Goal: Task Accomplishment & Management: Manage account settings

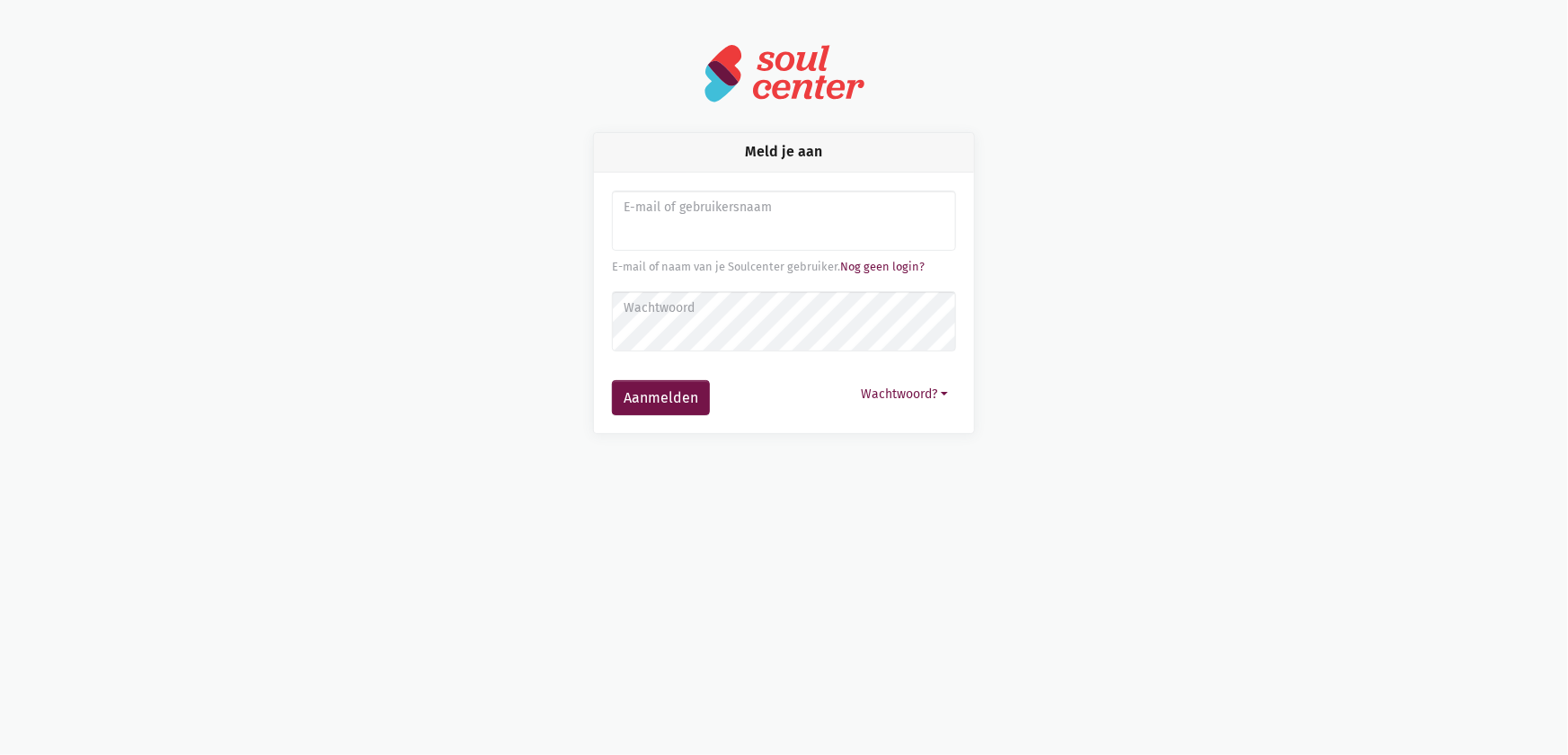
type input "[EMAIL_ADDRESS][DOMAIN_NAME]"
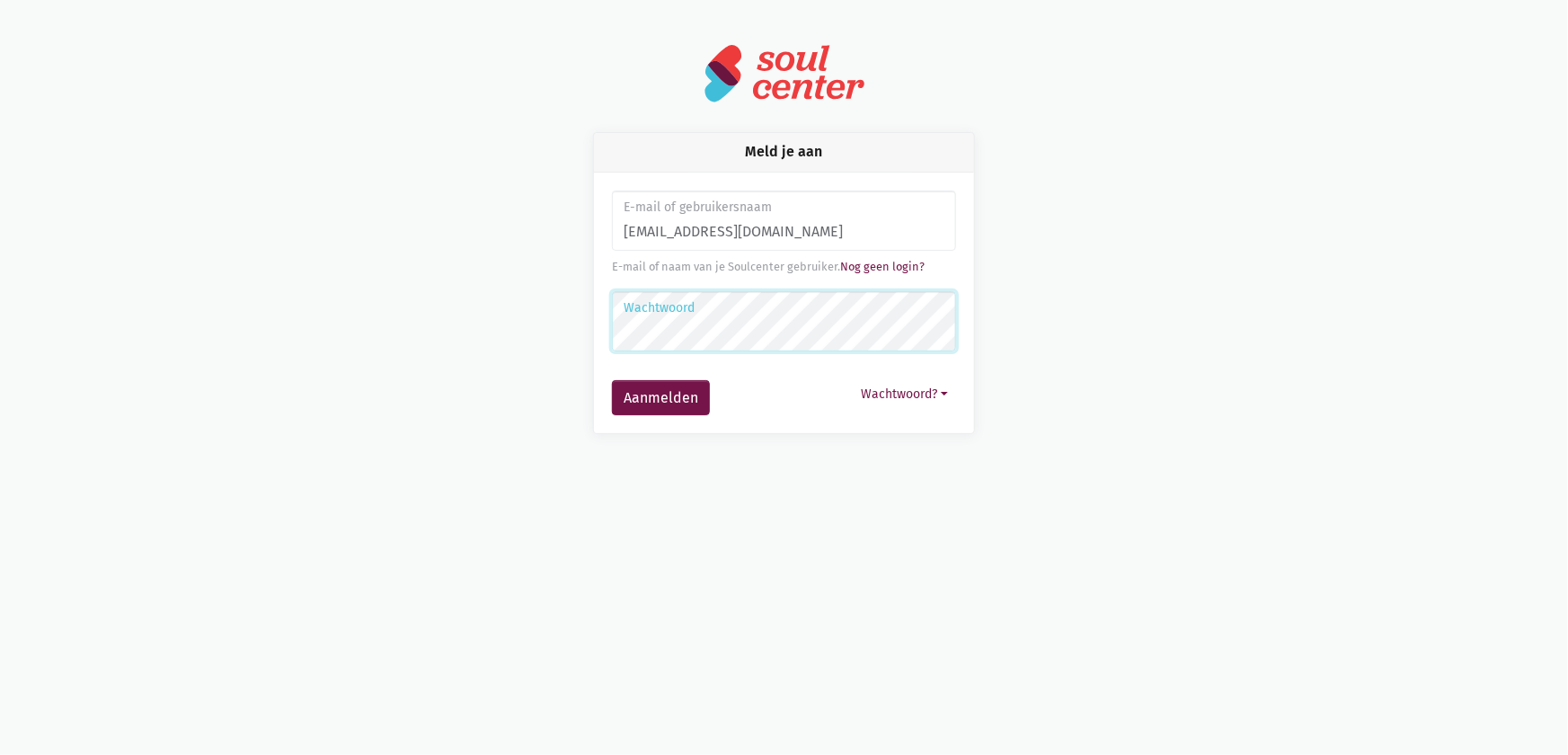
click at [612, 380] on button "Aanmelden" at bounding box center [661, 398] width 98 height 36
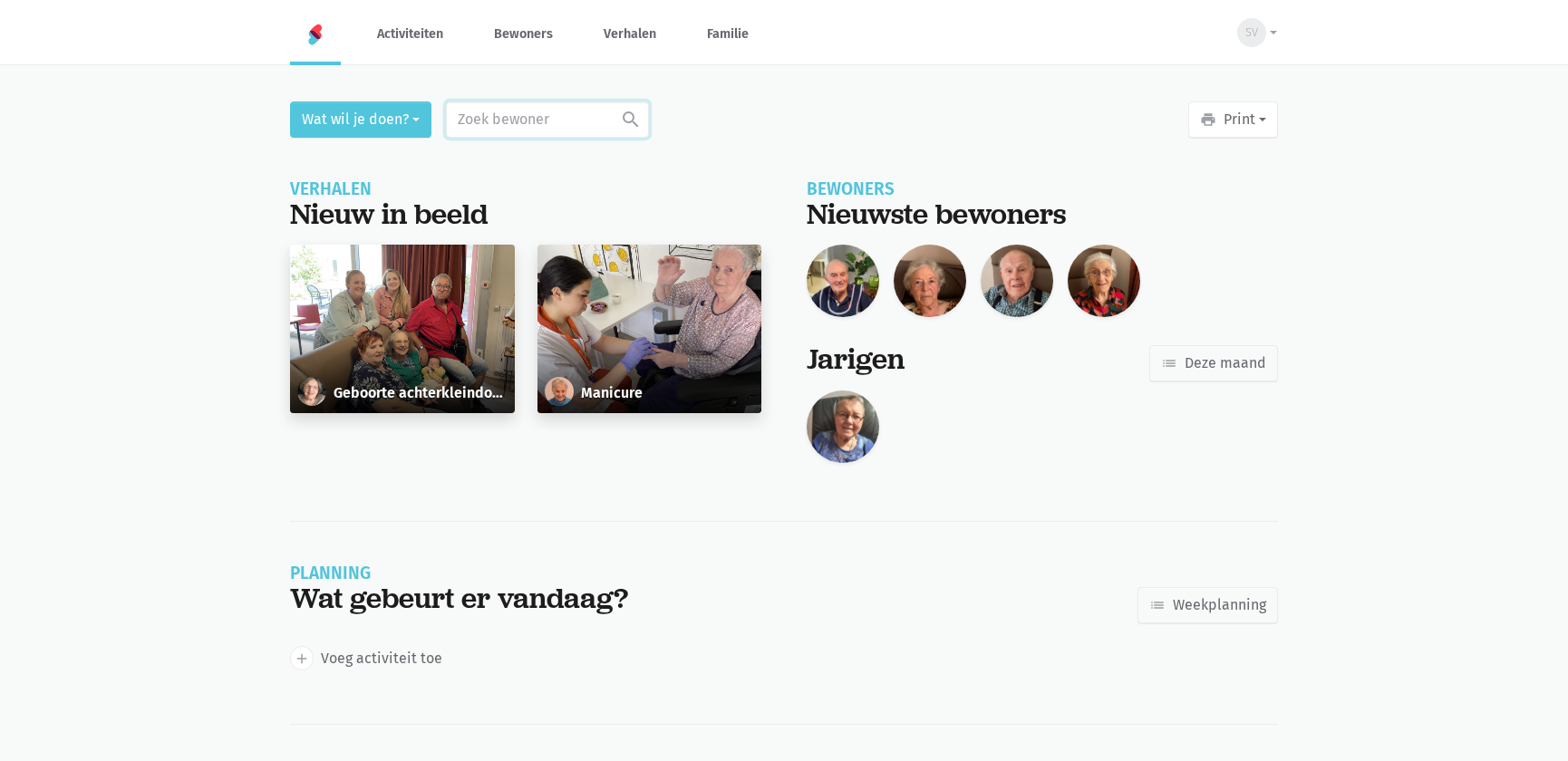
click at [498, 124] on input "text" at bounding box center [547, 120] width 203 height 36
type input "121"
click at [531, 181] on div "Maria De Brandt" at bounding box center [566, 177] width 107 height 23
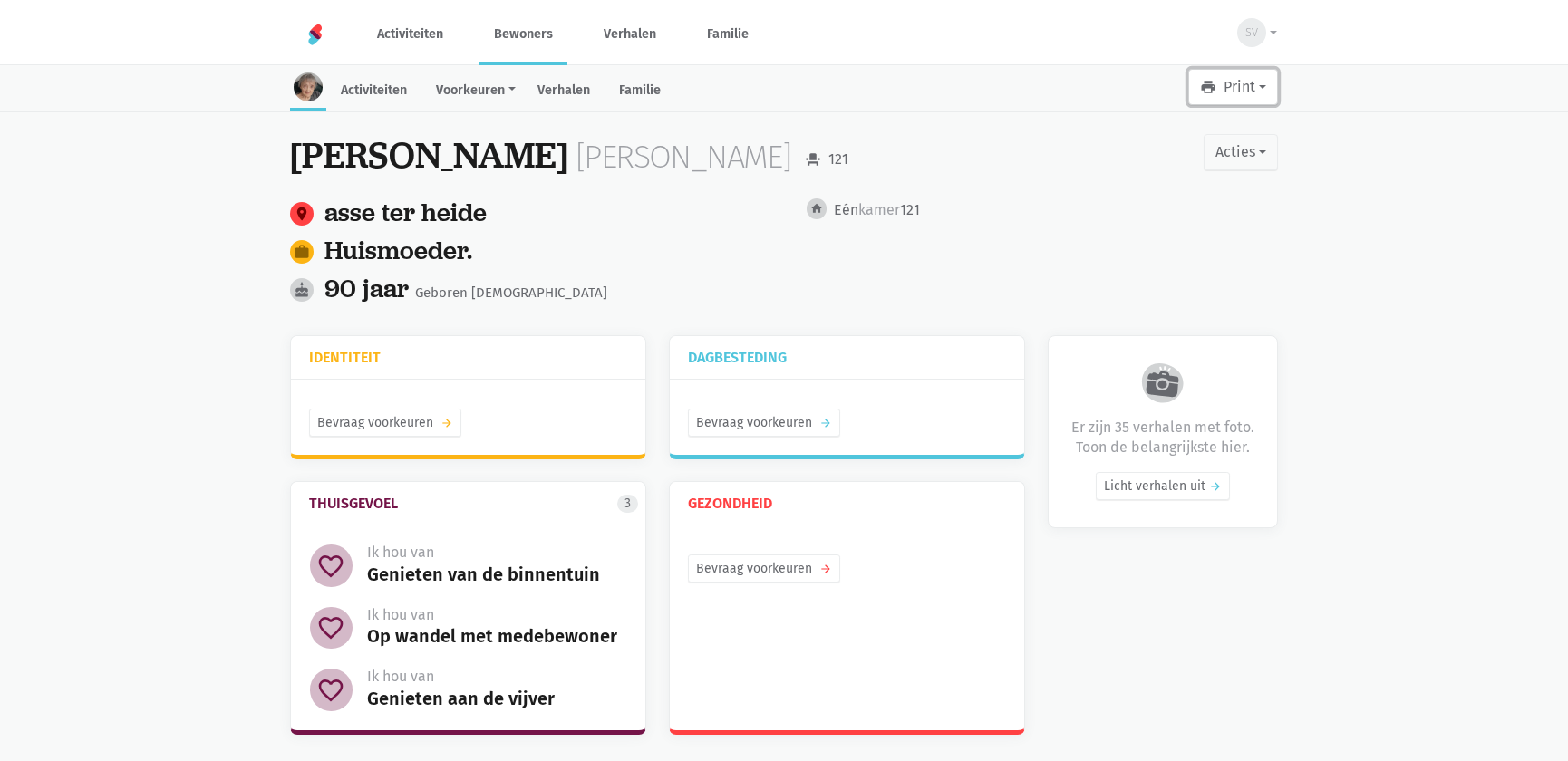
click at [1203, 81] on icon "print" at bounding box center [1207, 86] width 16 height 16
click at [1170, 122] on link "Leesboekje" at bounding box center [1190, 134] width 174 height 31
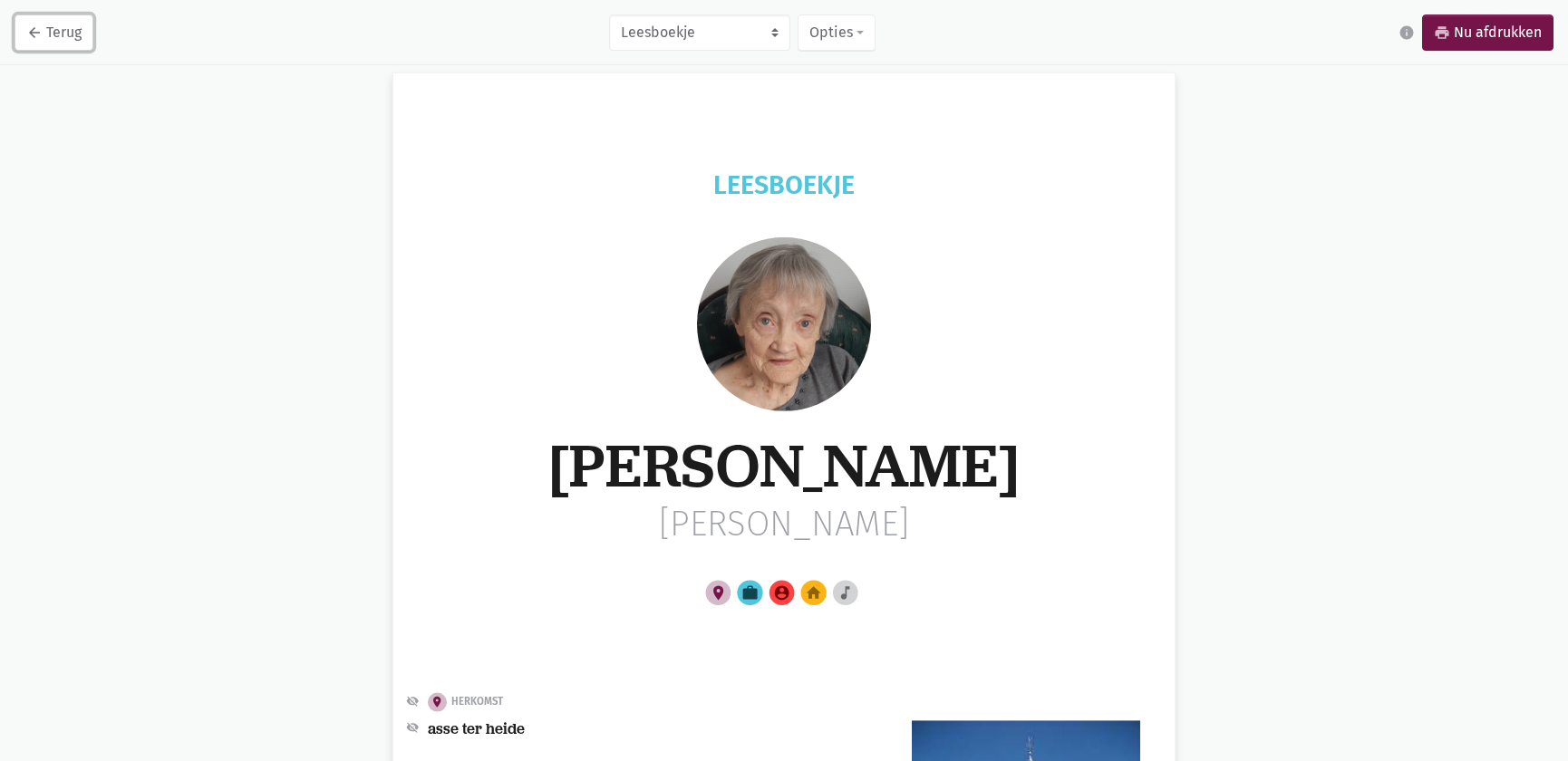
click at [24, 26] on link "arrow_back Terug" at bounding box center [54, 33] width 79 height 36
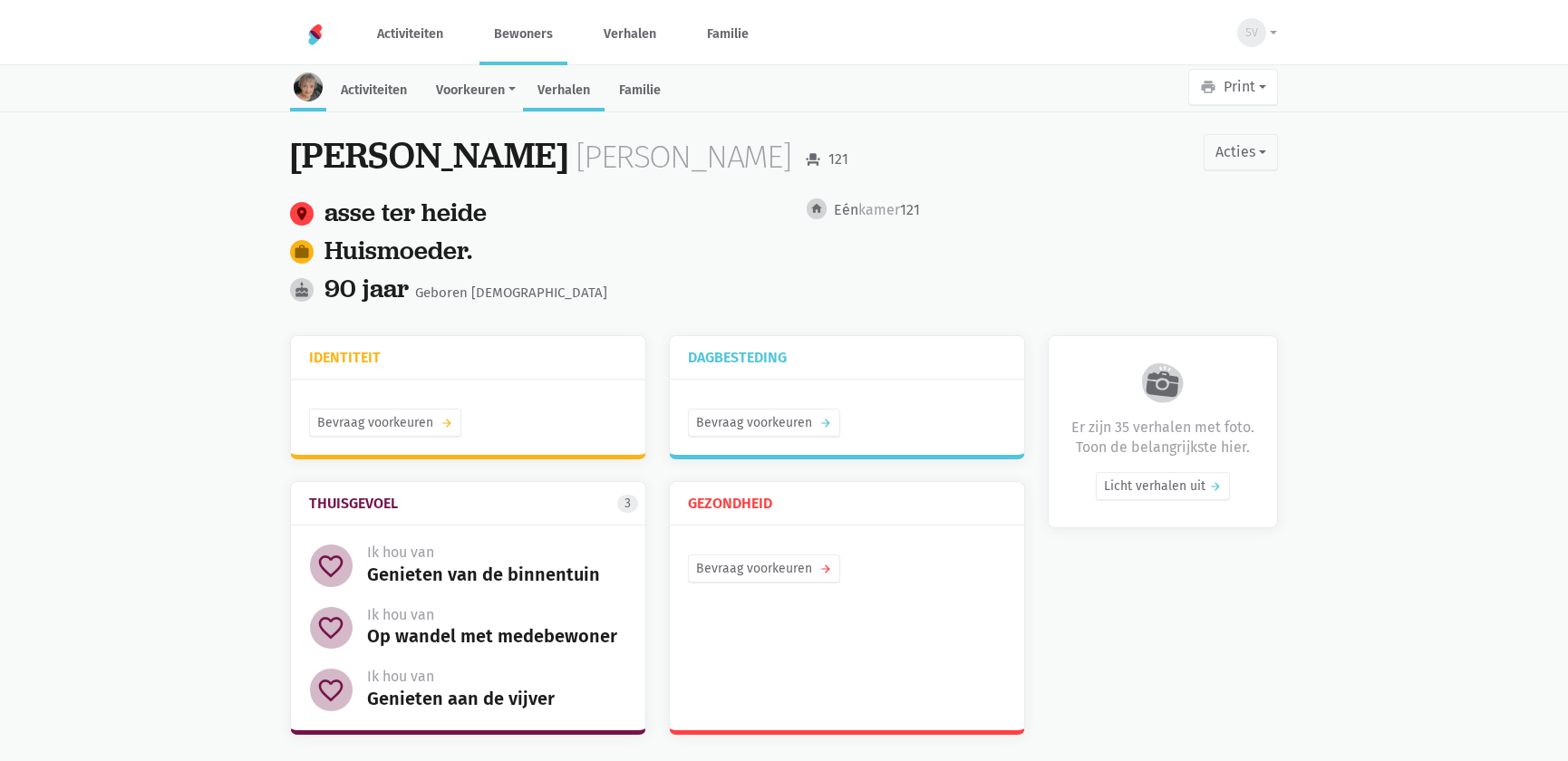
click at [562, 93] on link "Verhalen" at bounding box center [563, 93] width 81 height 39
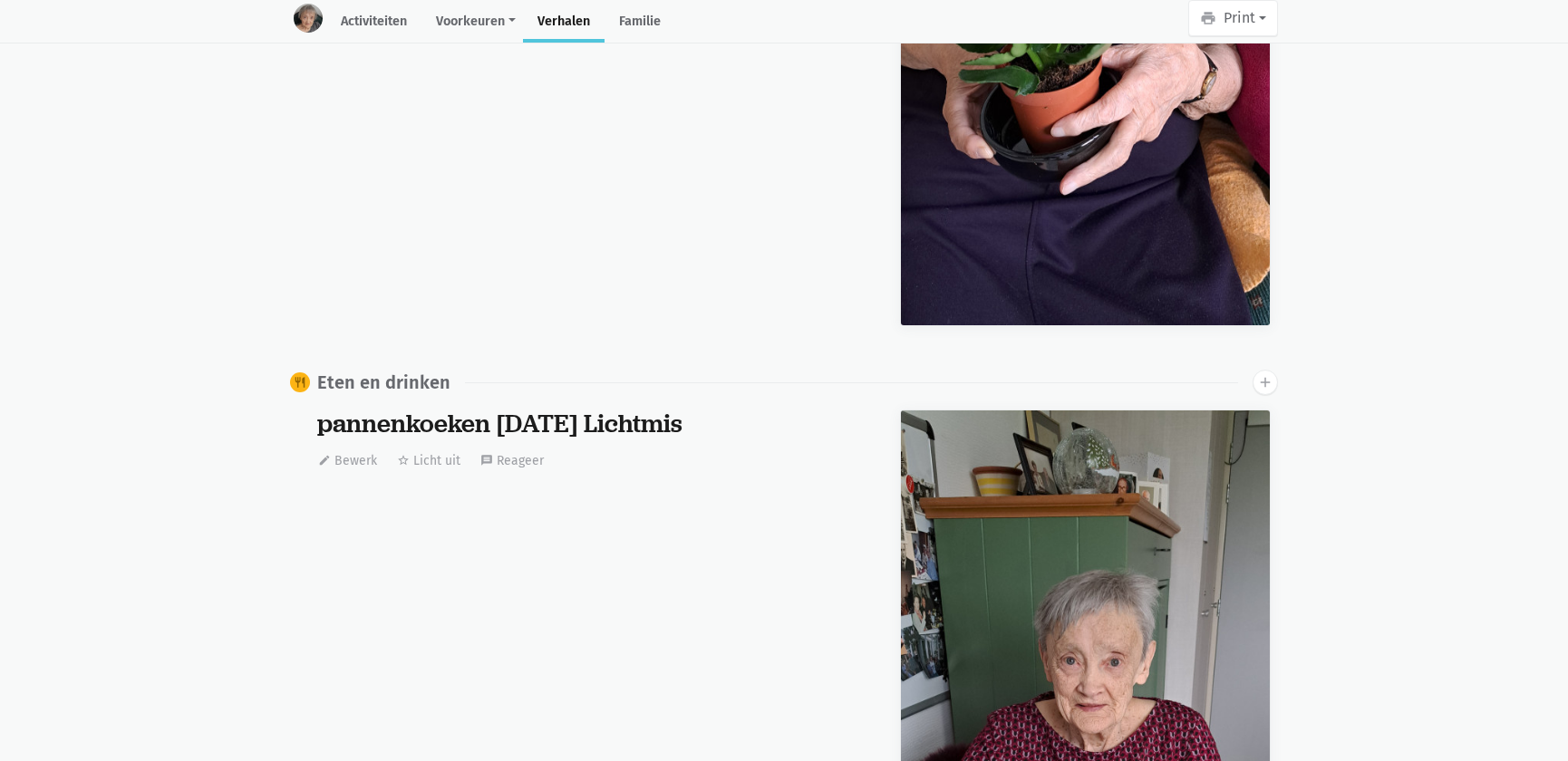
scroll to position [5952, 0]
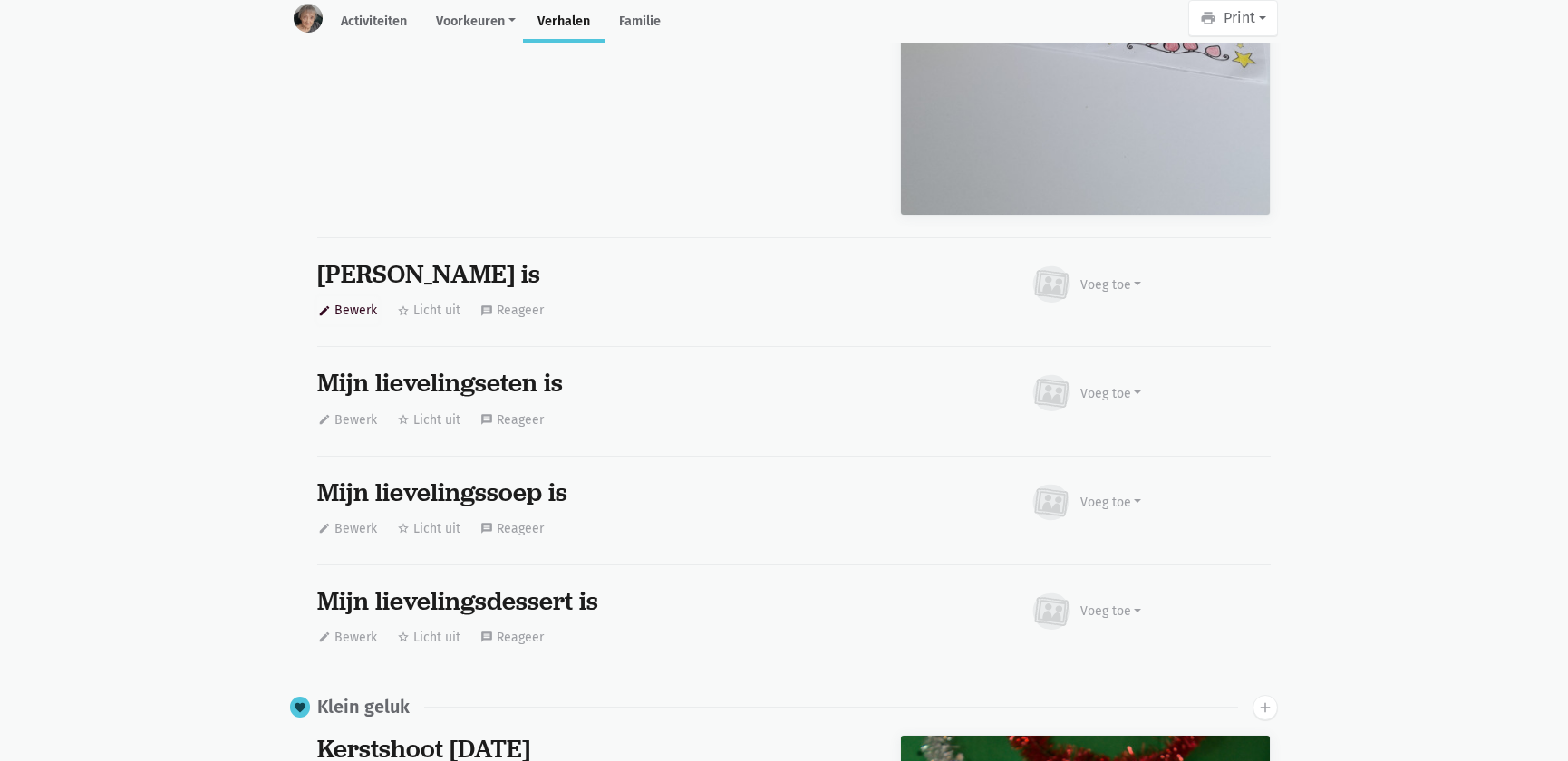
click at [356, 309] on button "edit Bewerk" at bounding box center [347, 310] width 61 height 28
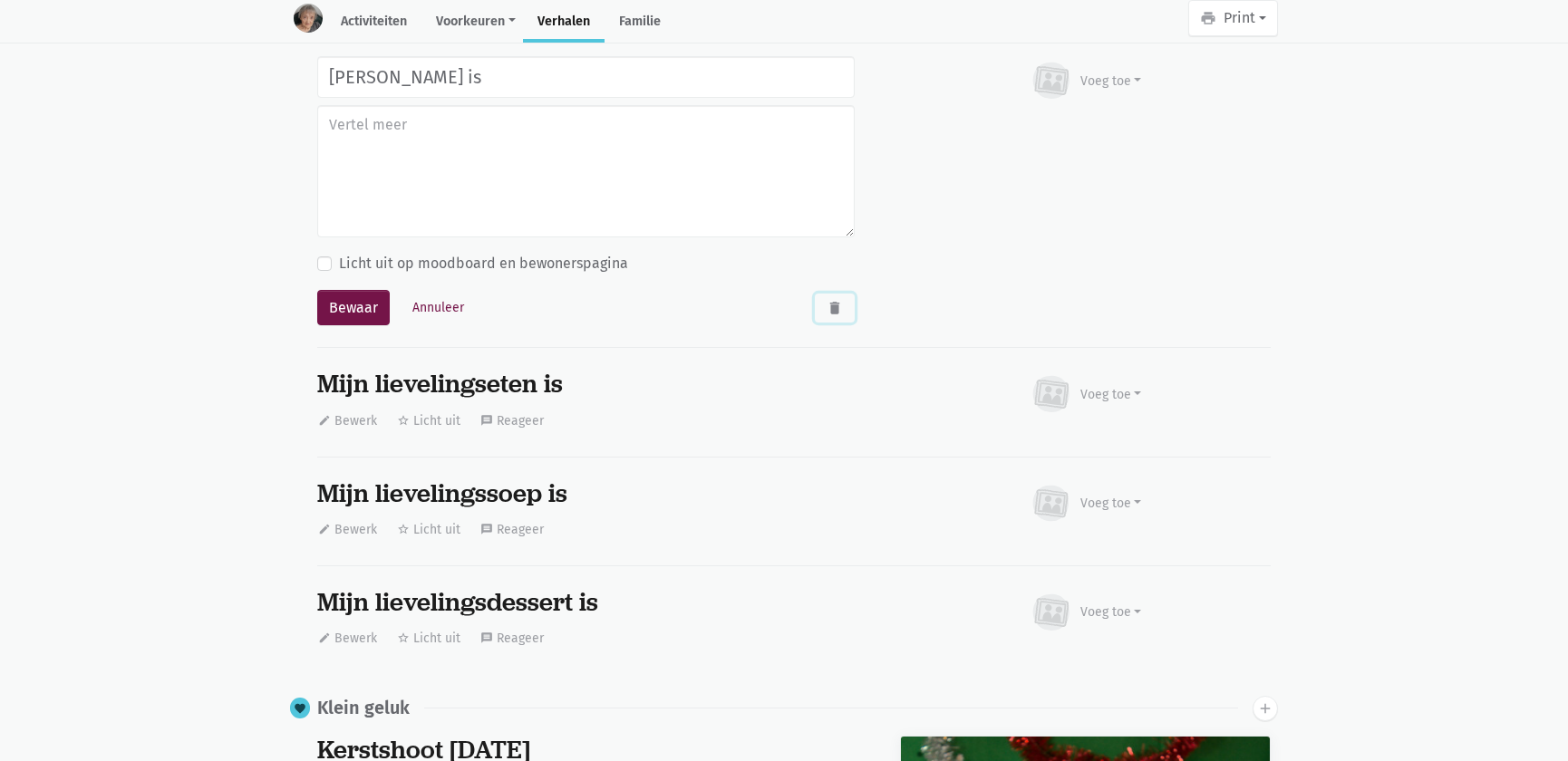
click at [838, 307] on icon "delete" at bounding box center [834, 308] width 16 height 16
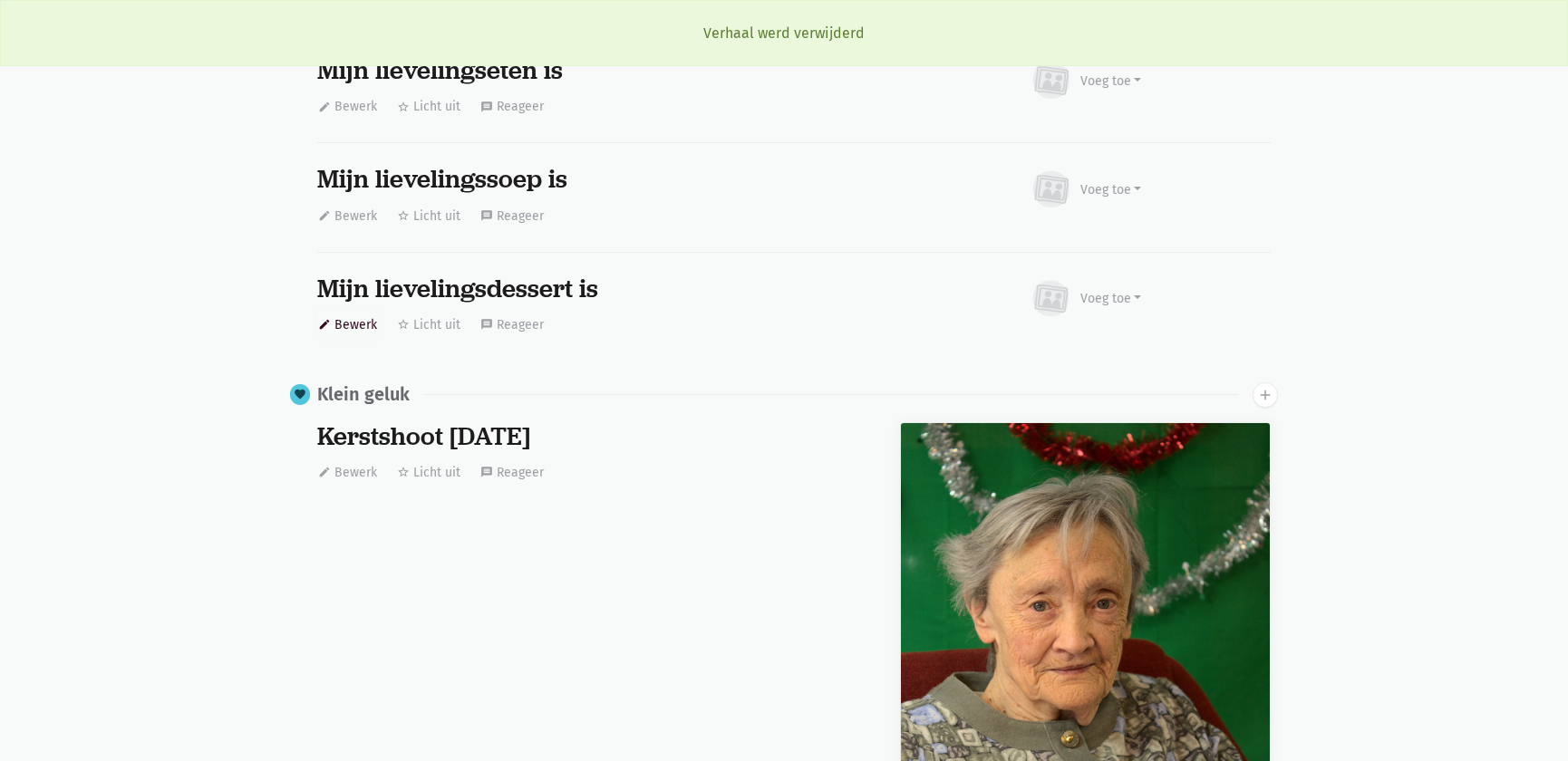
click at [361, 320] on button "edit Bewerk" at bounding box center [347, 324] width 61 height 28
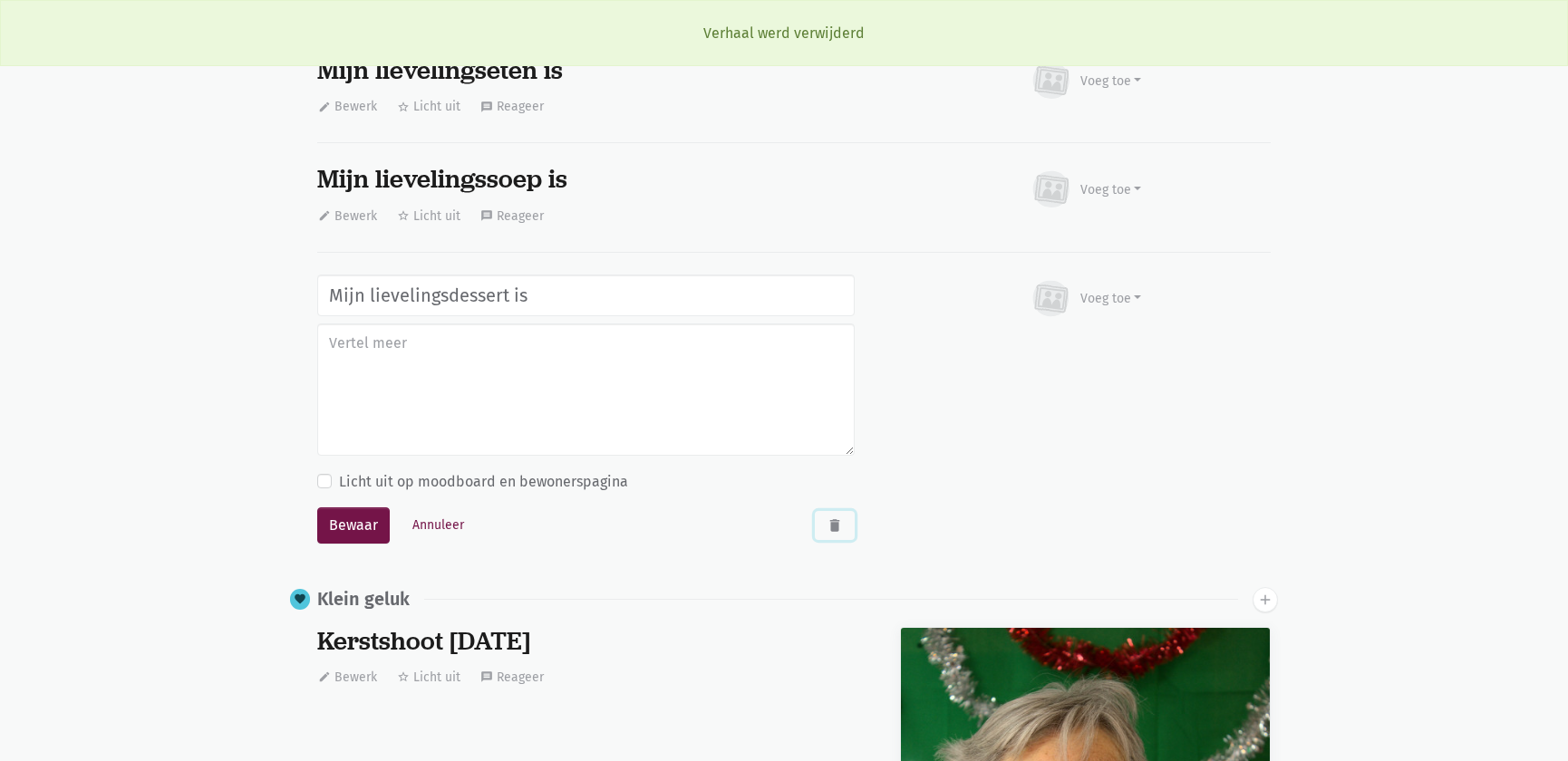
click at [827, 519] on icon "delete" at bounding box center [834, 524] width 16 height 16
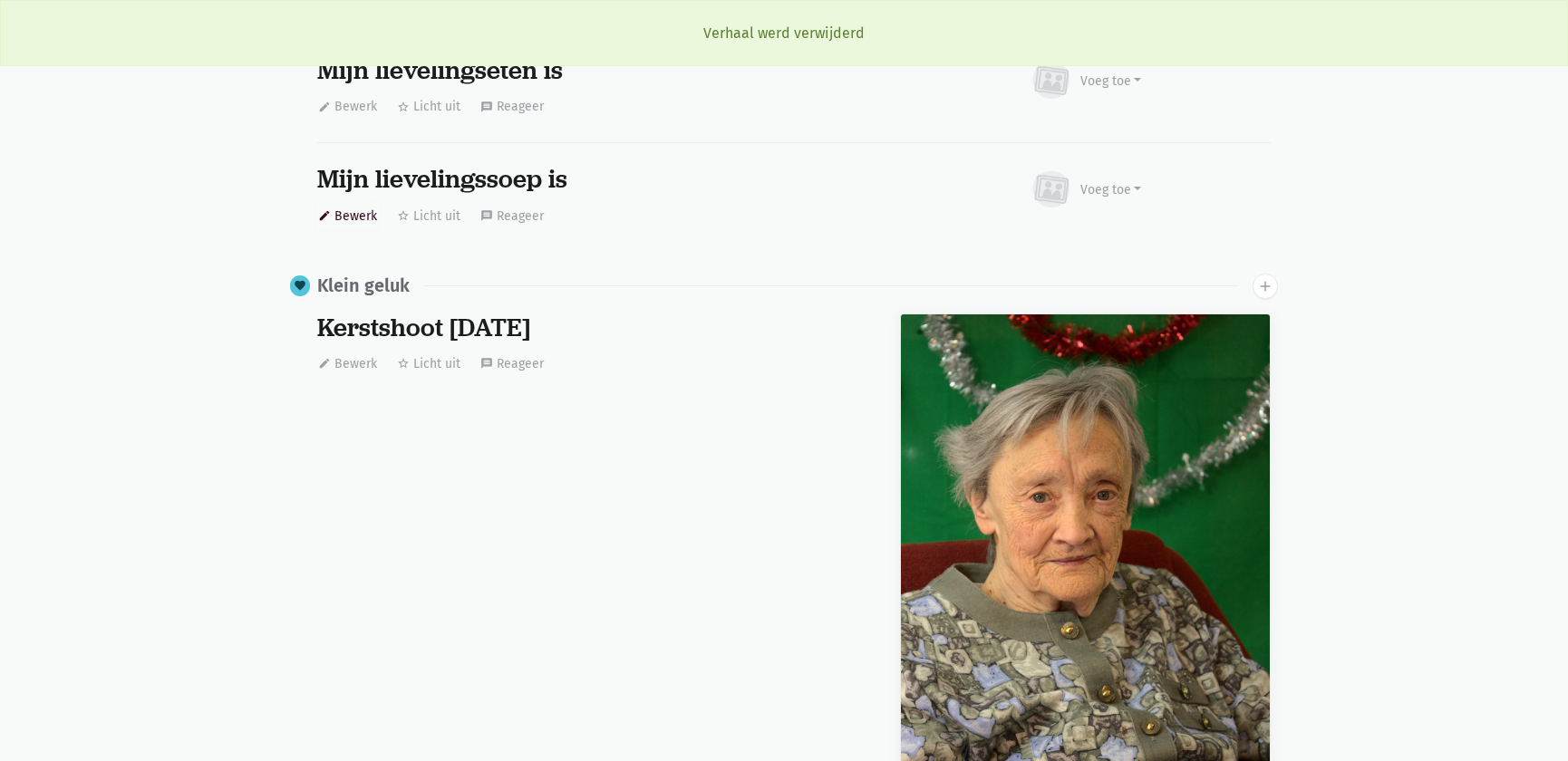
click at [326, 209] on icon "edit" at bounding box center [324, 216] width 13 height 13
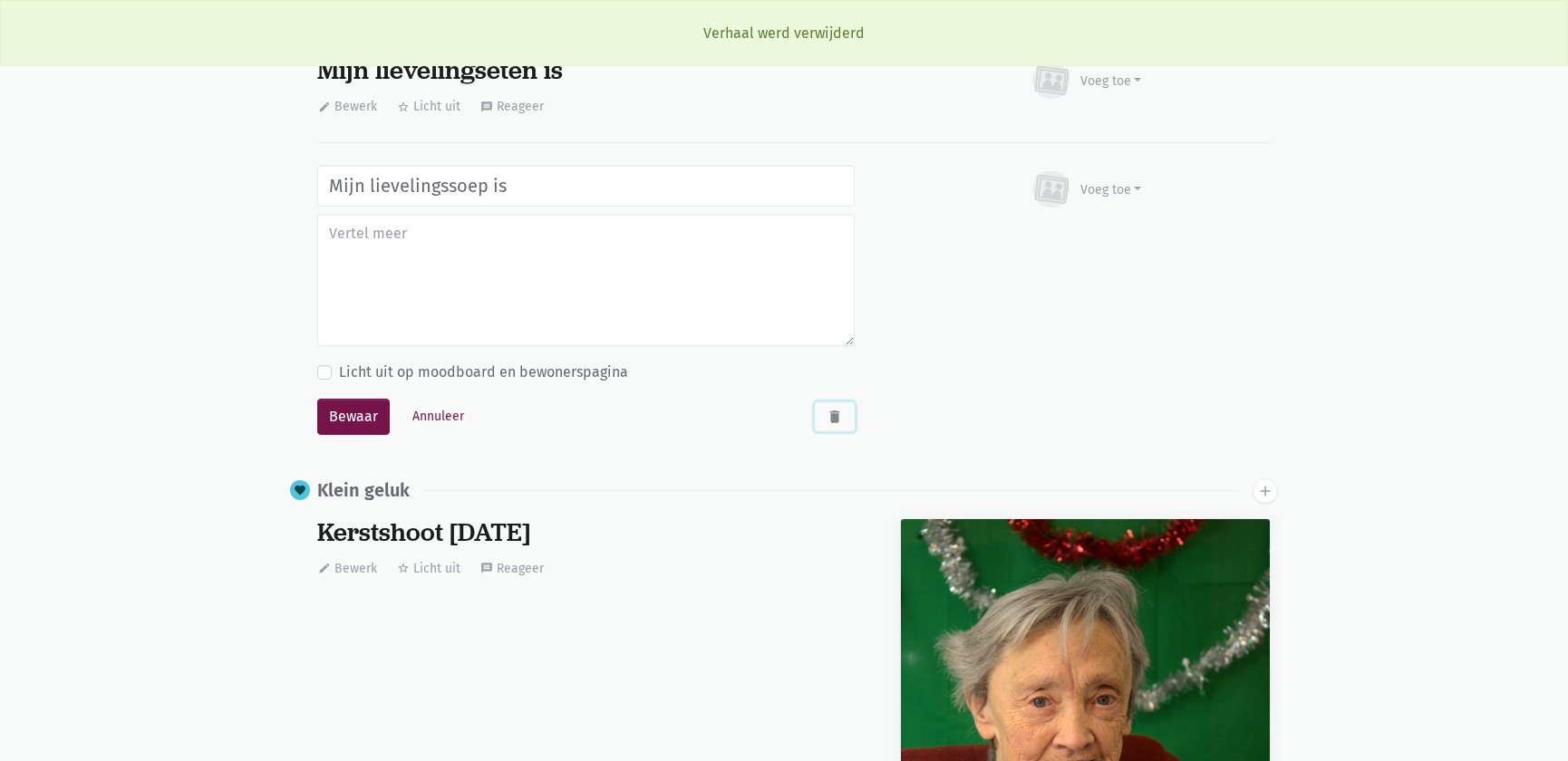
click at [833, 418] on icon "delete" at bounding box center [834, 416] width 16 height 16
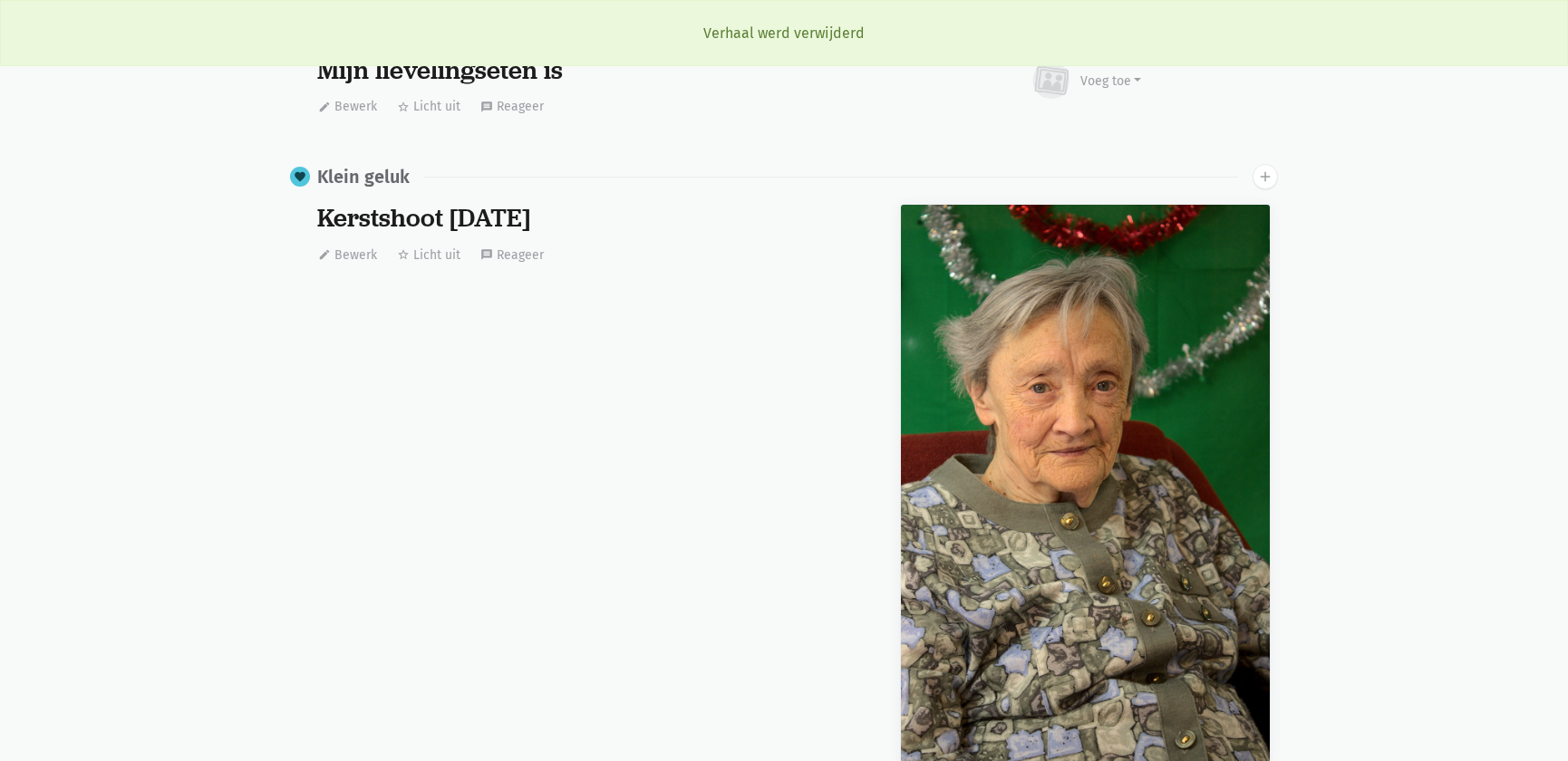
scroll to position [5908, 0]
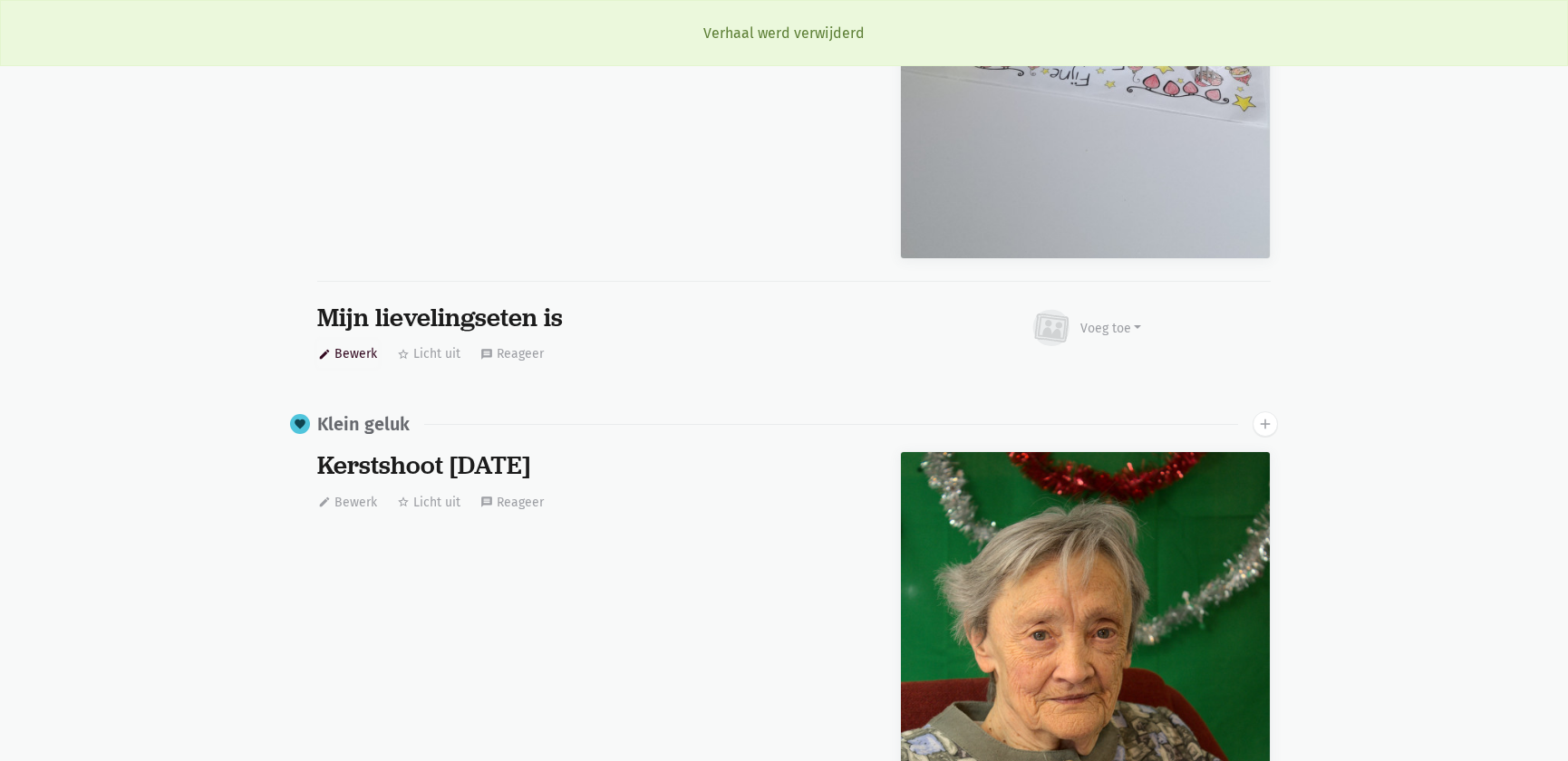
click at [341, 344] on button "edit Bewerk" at bounding box center [347, 353] width 61 height 28
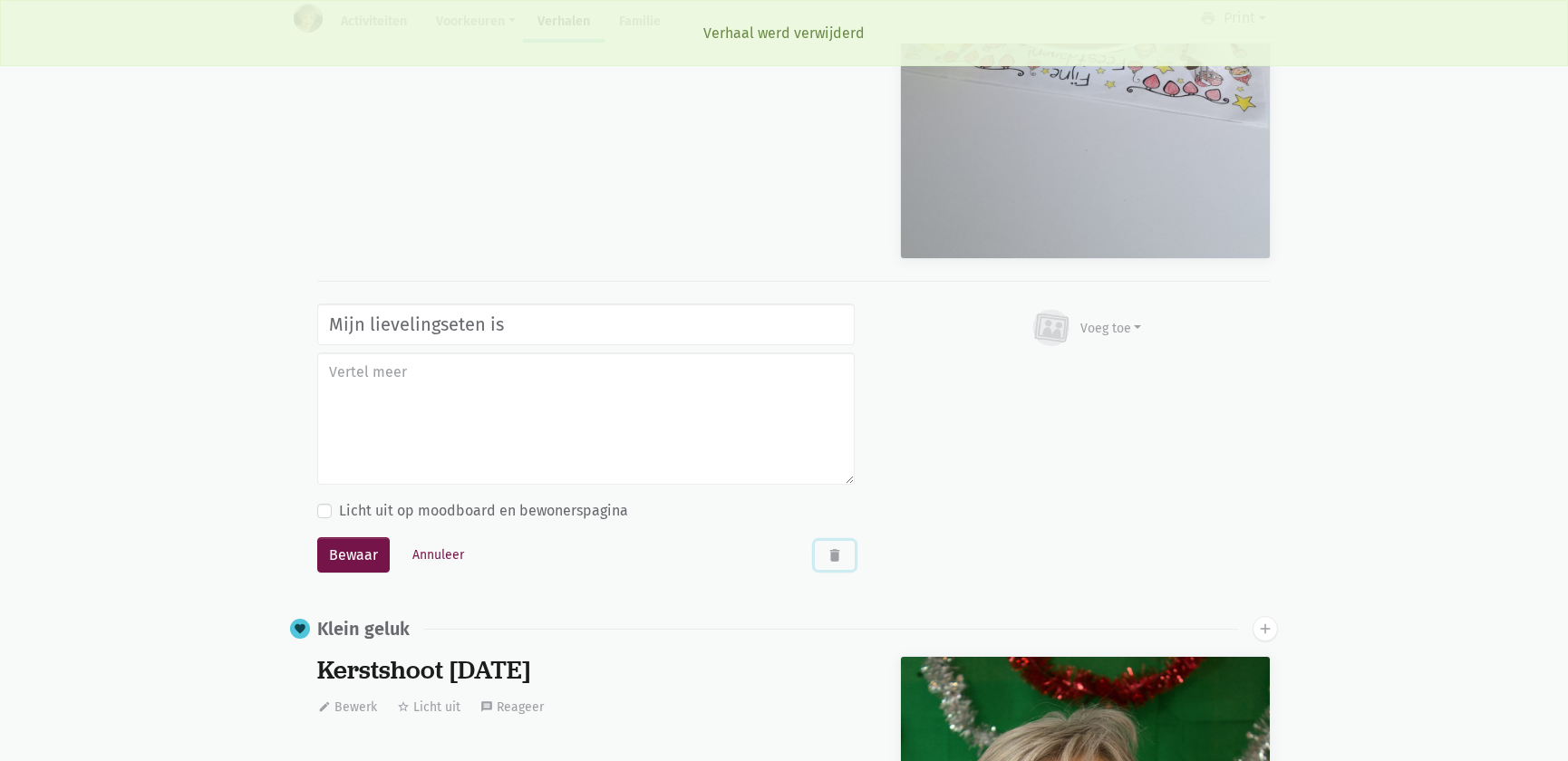
click at [830, 548] on icon "delete" at bounding box center [834, 554] width 16 height 16
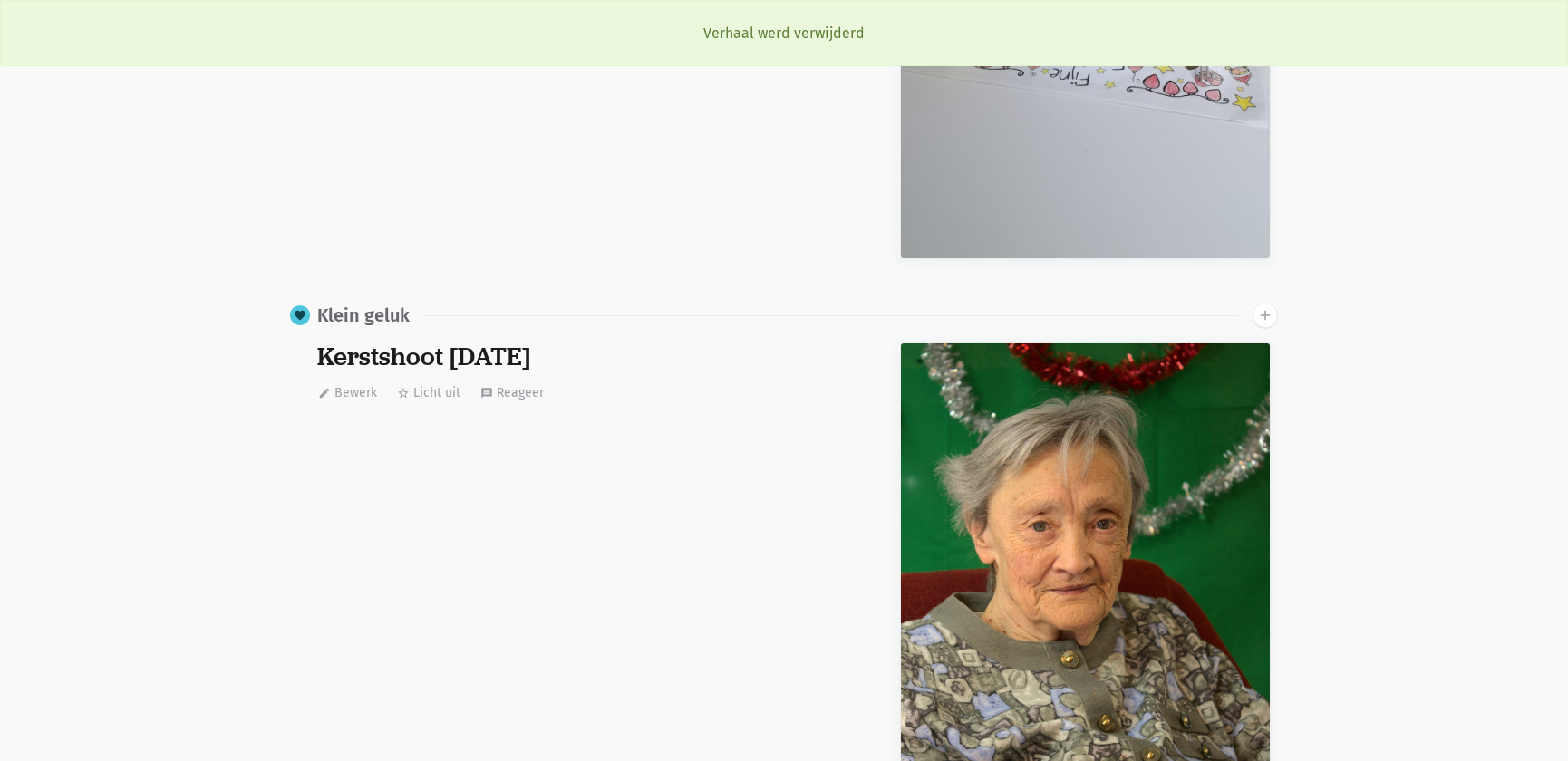
scroll to position [0, 0]
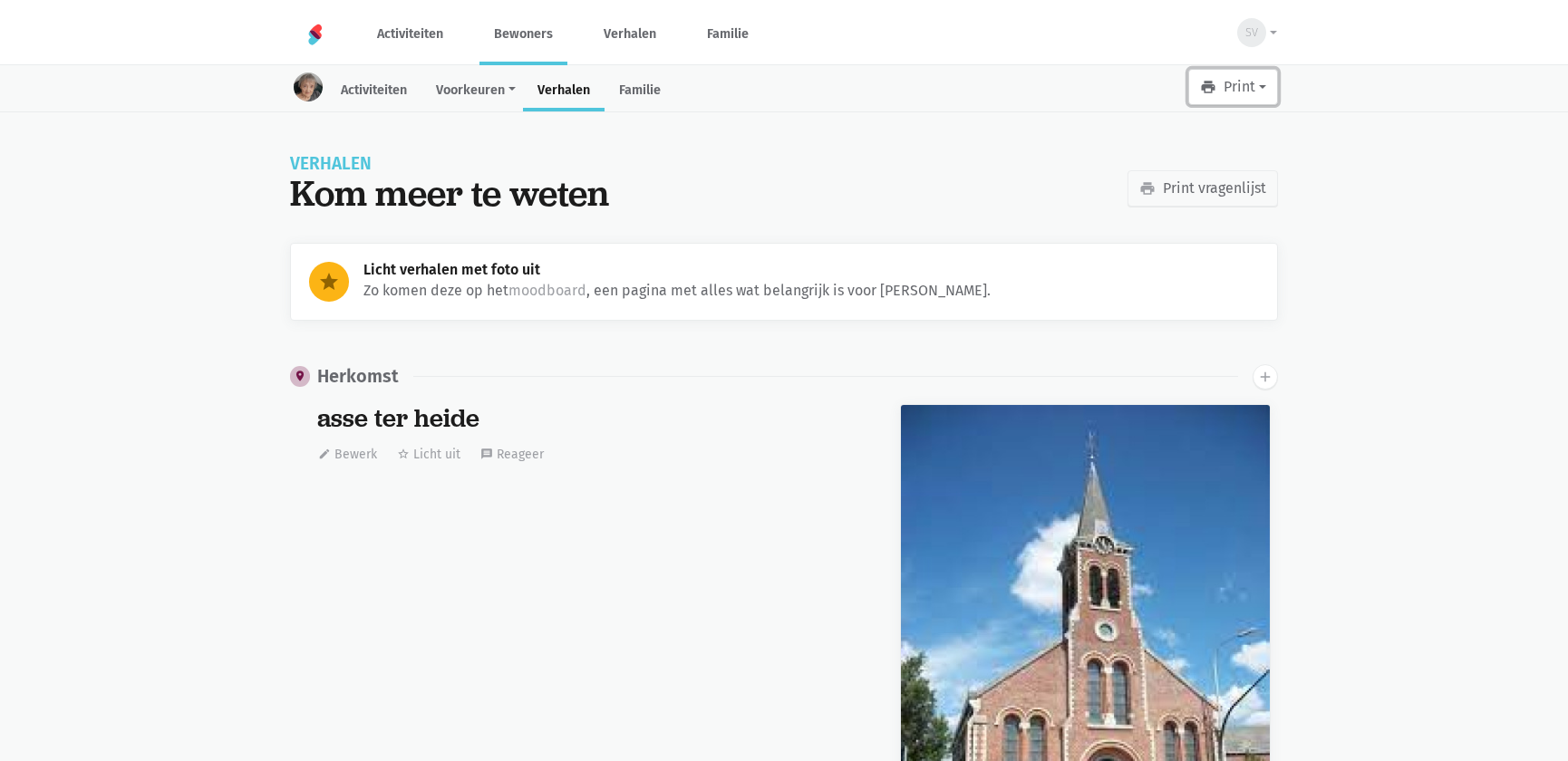
click at [1237, 103] on button "print Print" at bounding box center [1233, 87] width 90 height 36
click at [1230, 132] on link "Leesboekje" at bounding box center [1190, 134] width 174 height 31
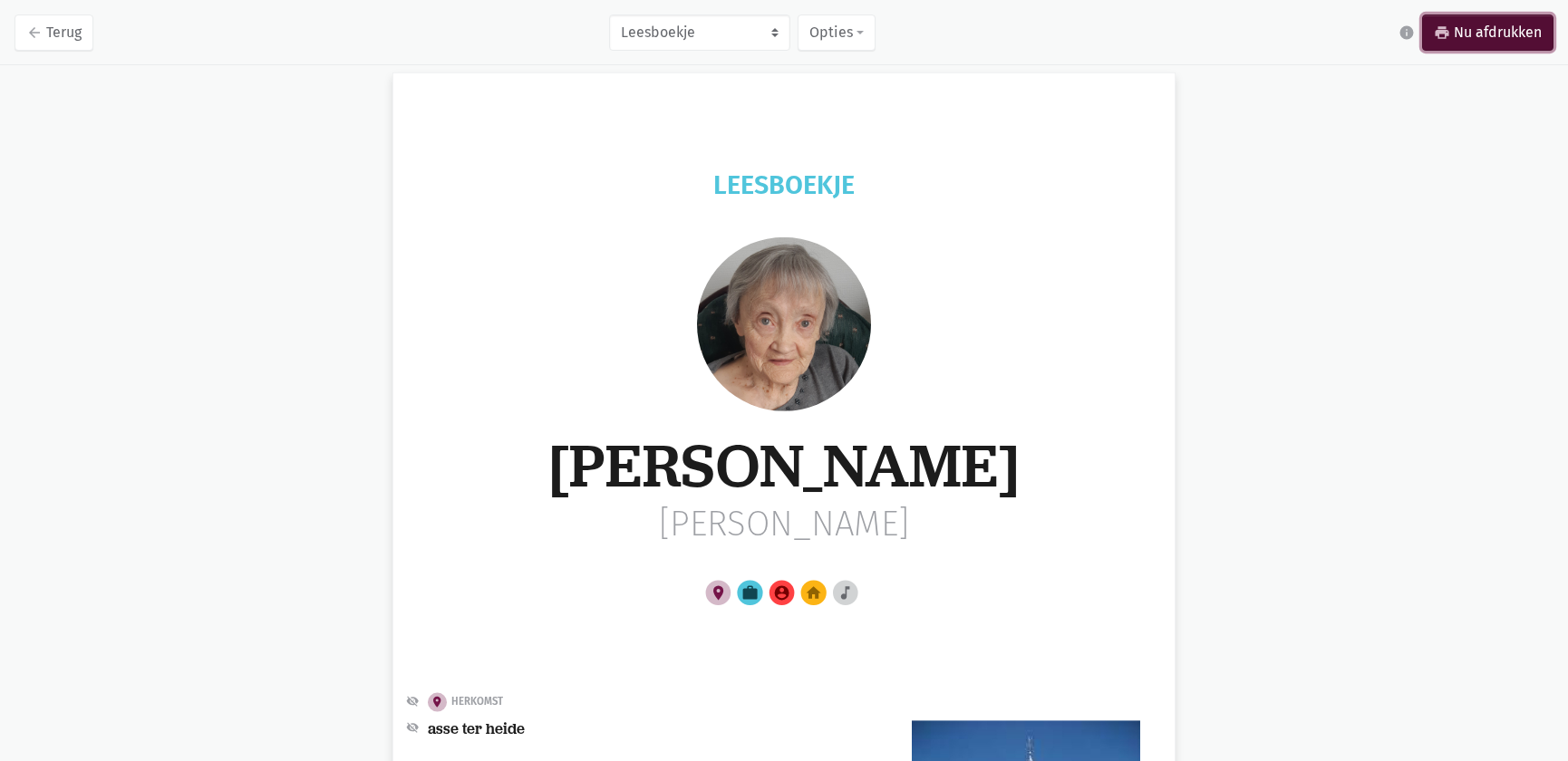
click at [1508, 27] on link "print Nu afdrukken" at bounding box center [1488, 33] width 132 height 36
click at [66, 29] on link "arrow_back Terug" at bounding box center [54, 33] width 79 height 36
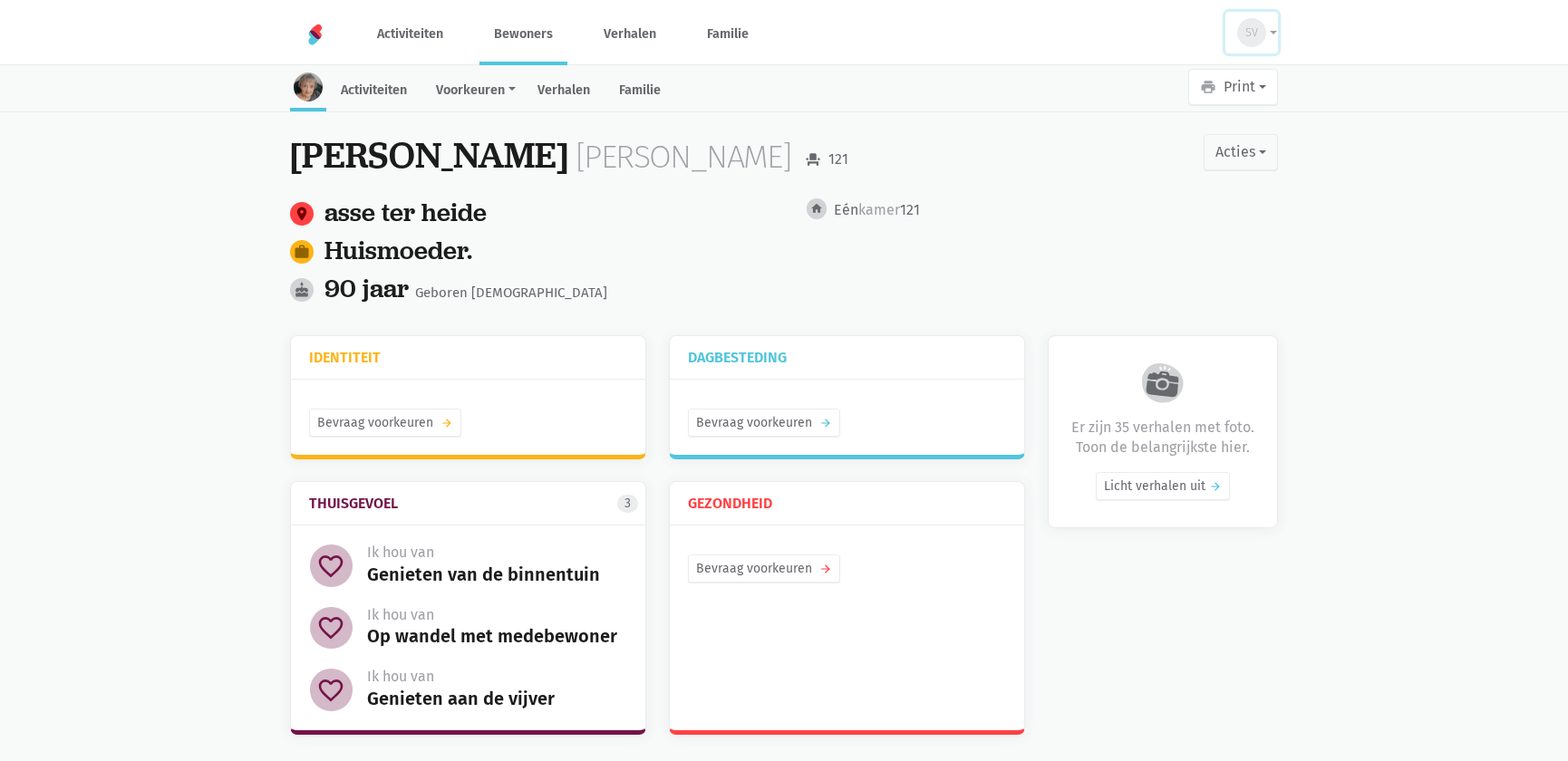
click at [1245, 39] on span "SV" at bounding box center [1252, 32] width 13 height 18
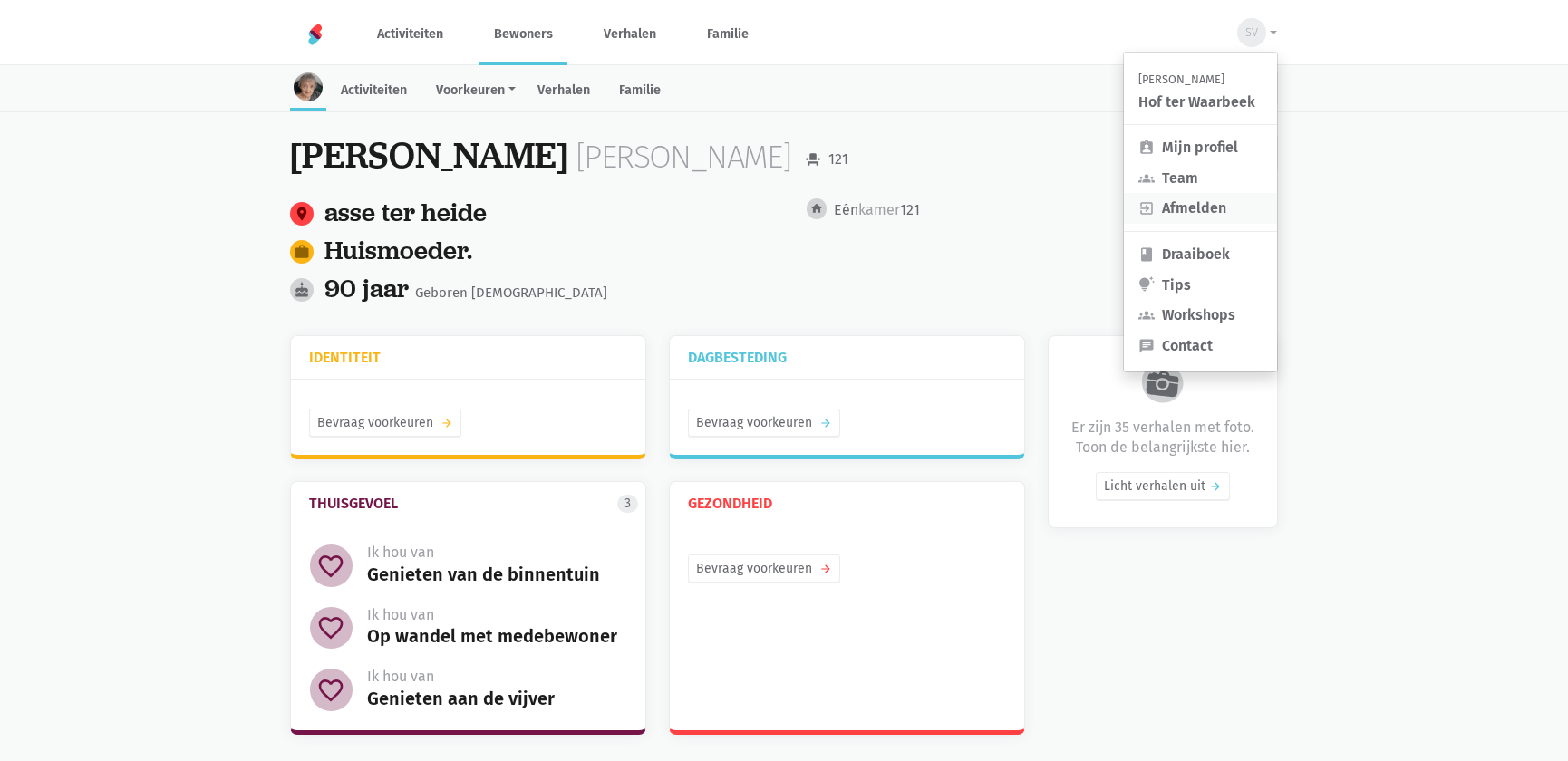
click at [1216, 211] on link "exit_to_app Afmelden" at bounding box center [1201, 208] width 153 height 31
